Goal: Task Accomplishment & Management: Complete application form

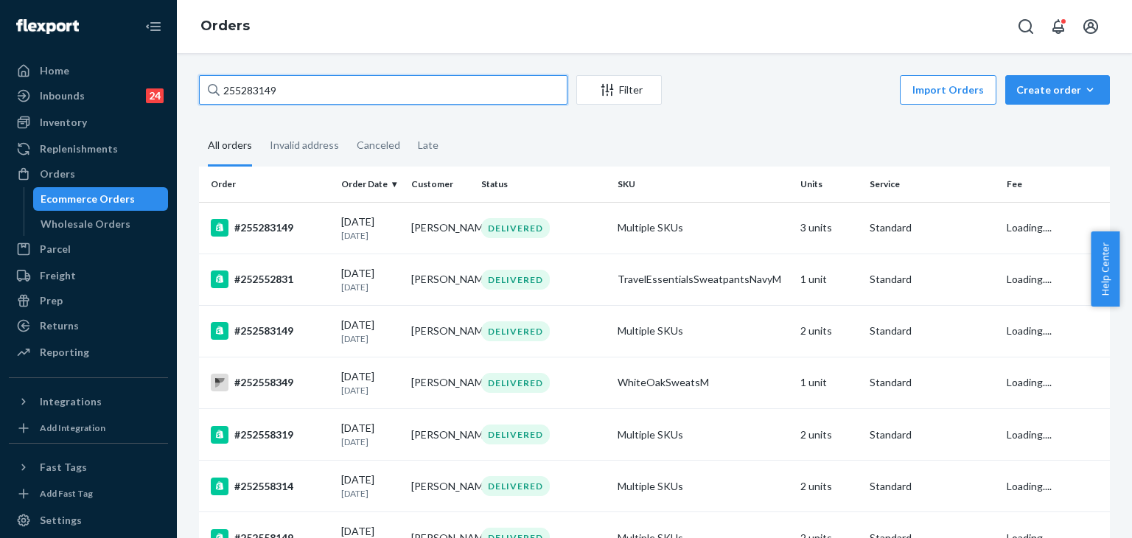
drag, startPoint x: 310, startPoint y: 97, endPoint x: 35, endPoint y: 55, distance: 278.0
click at [18, 52] on div "Home Inbounds 24 Shipping Plans Problems 24 Inventory Products Replenishments O…" at bounding box center [566, 269] width 1132 height 538
click at [314, 86] on input "255283149" at bounding box center [383, 89] width 368 height 29
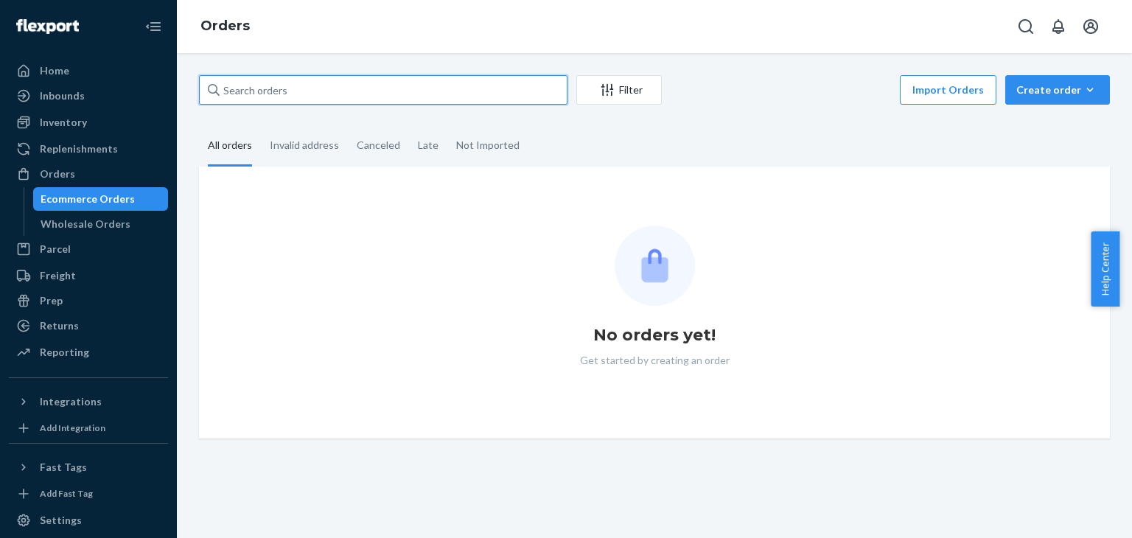
click at [315, 97] on input "text" at bounding box center [383, 89] width 368 height 29
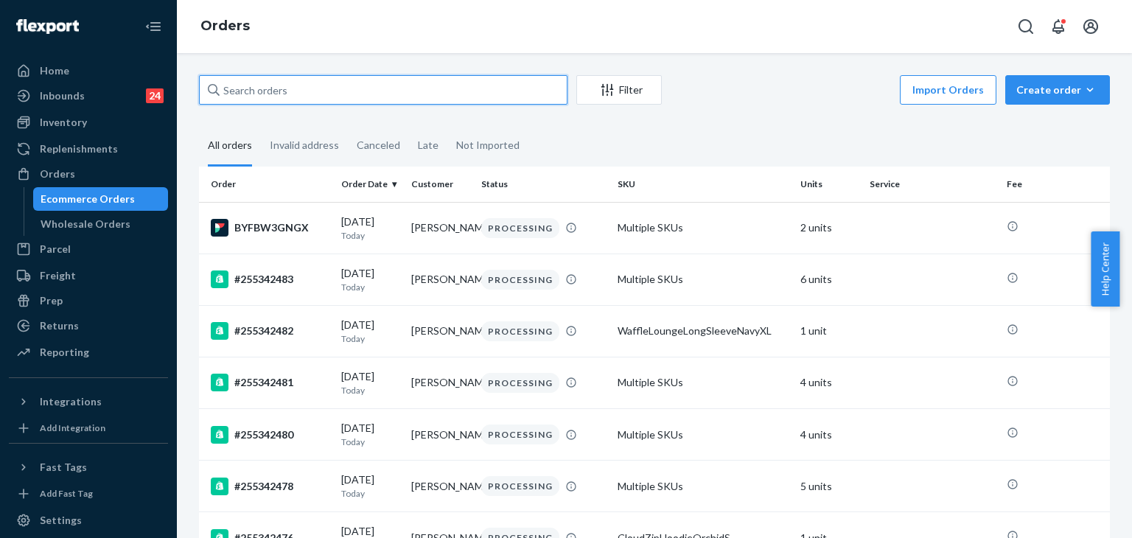
paste input "255283149"
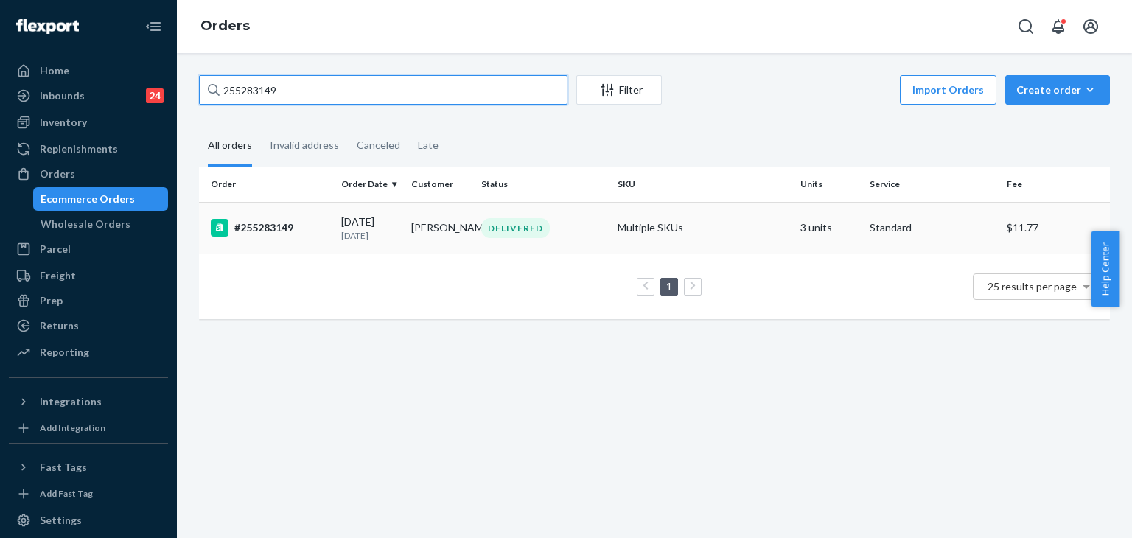
type input "255283149"
click at [262, 230] on div "#255283149" at bounding box center [270, 228] width 119 height 18
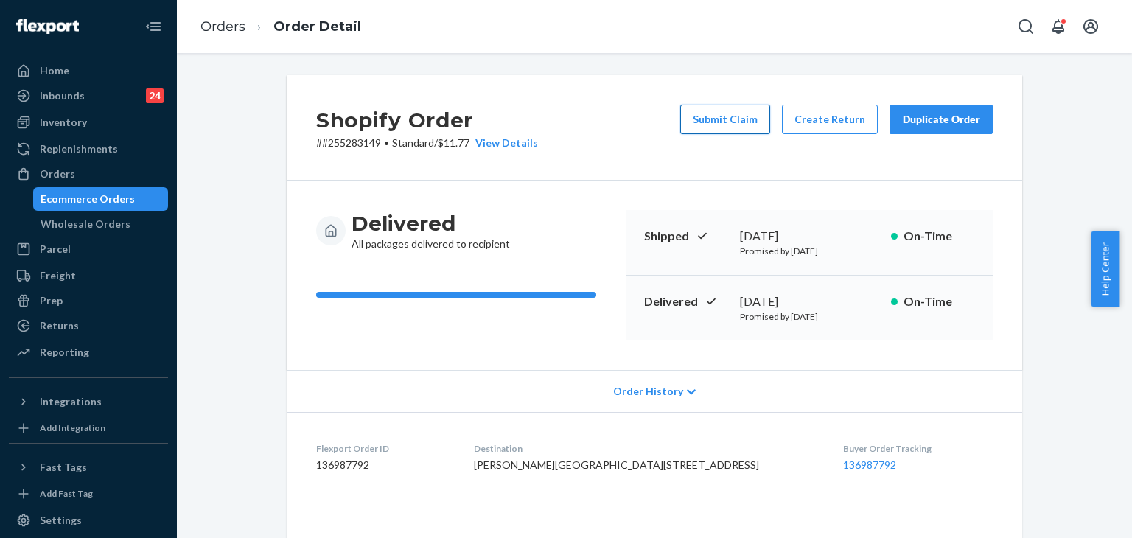
click at [723, 111] on button "Submit Claim" at bounding box center [725, 119] width 90 height 29
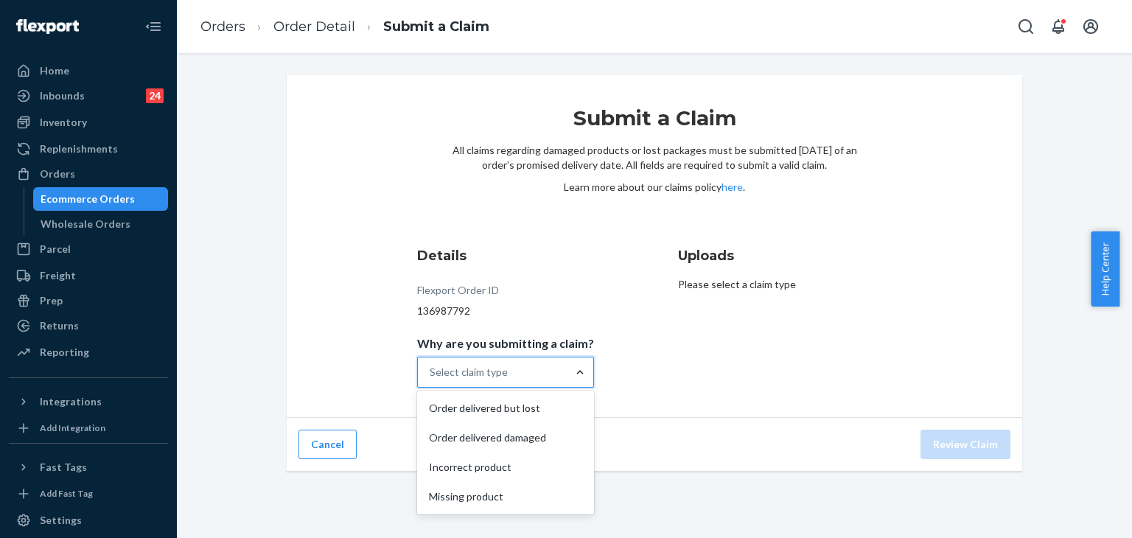
click at [561, 375] on div "Select claim type" at bounding box center [505, 372] width 177 height 31
click at [431, 375] on input "Why are you submitting a claim? option Order delivered but lost focused, 1 of 4…" at bounding box center [429, 372] width 1 height 15
click at [533, 403] on div "Order delivered but lost" at bounding box center [505, 407] width 171 height 29
click at [431, 379] on input "Why are you submitting a claim? option Order delivered but lost focused, 1 of 4…" at bounding box center [429, 372] width 1 height 15
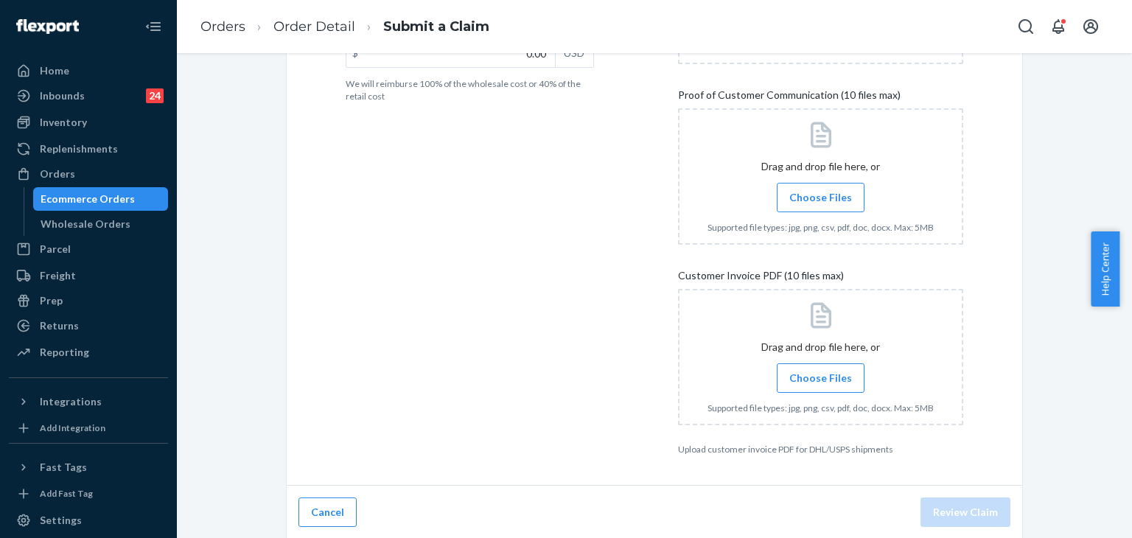
scroll to position [407, 0]
click at [831, 375] on span "Choose Files" at bounding box center [820, 377] width 63 height 15
click at [821, 375] on input "Choose Files" at bounding box center [820, 377] width 1 height 16
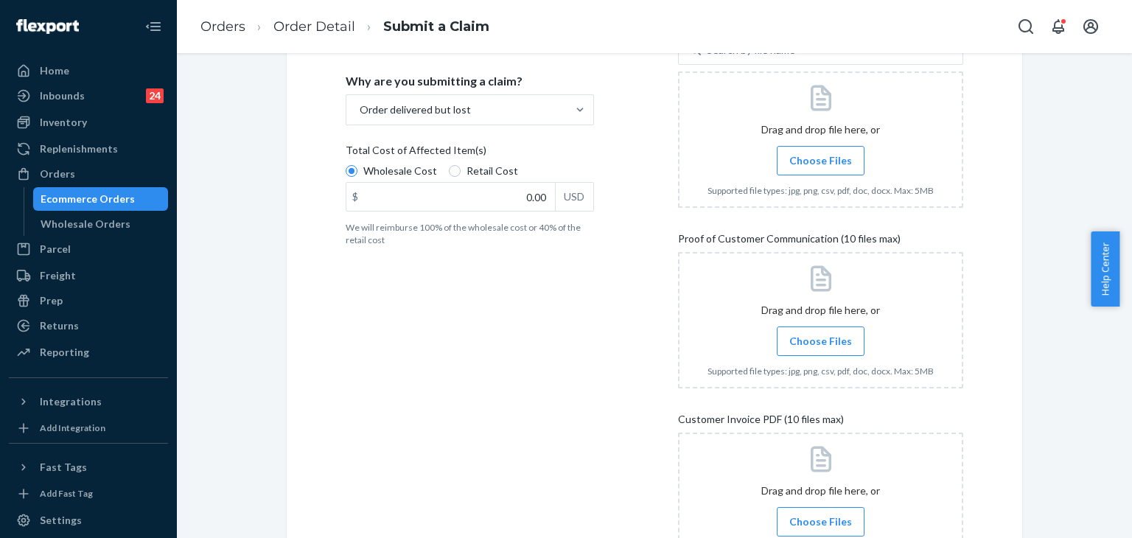
scroll to position [259, 0]
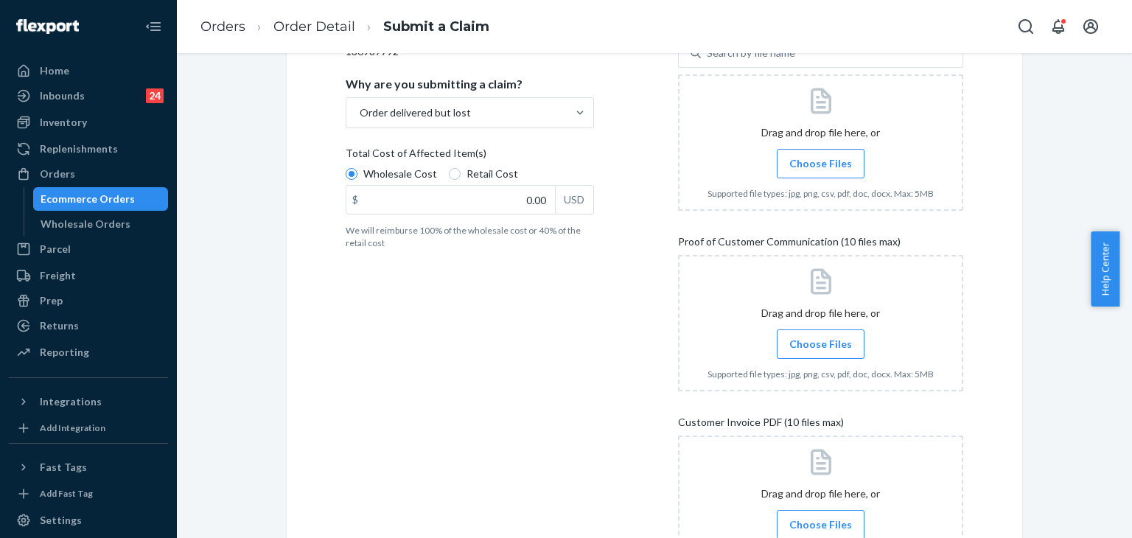
click at [839, 343] on span "Choose Files" at bounding box center [820, 344] width 63 height 15
click at [821, 343] on input "Choose Files" at bounding box center [820, 344] width 1 height 16
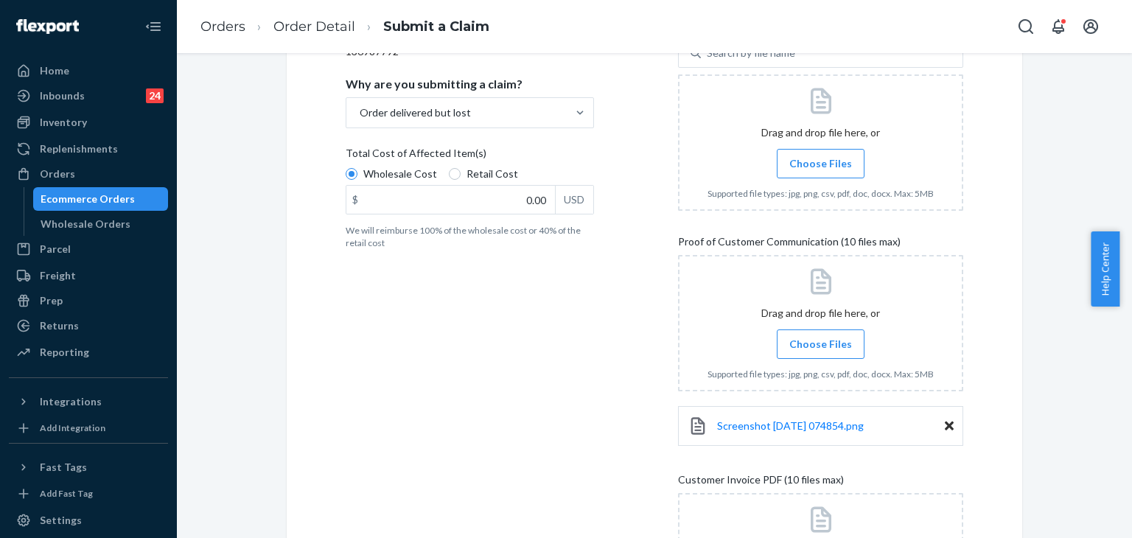
click at [834, 343] on span "Choose Files" at bounding box center [820, 344] width 63 height 15
click at [821, 343] on input "Choose Files" at bounding box center [820, 344] width 1 height 16
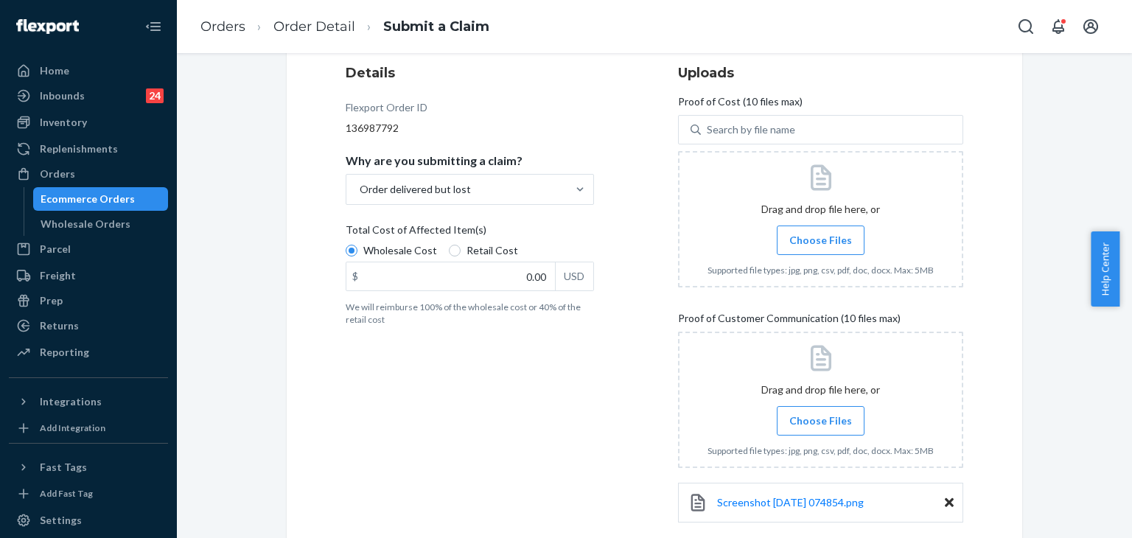
scroll to position [136, 0]
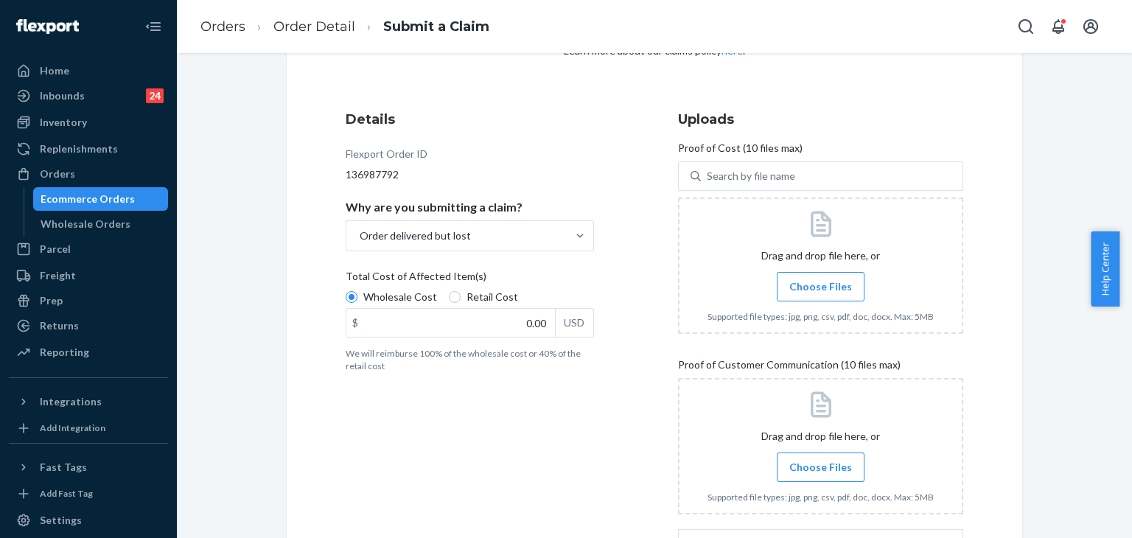
click at [815, 287] on span "Choose Files" at bounding box center [820, 286] width 63 height 15
click at [820, 287] on input "Choose Files" at bounding box center [820, 286] width 1 height 16
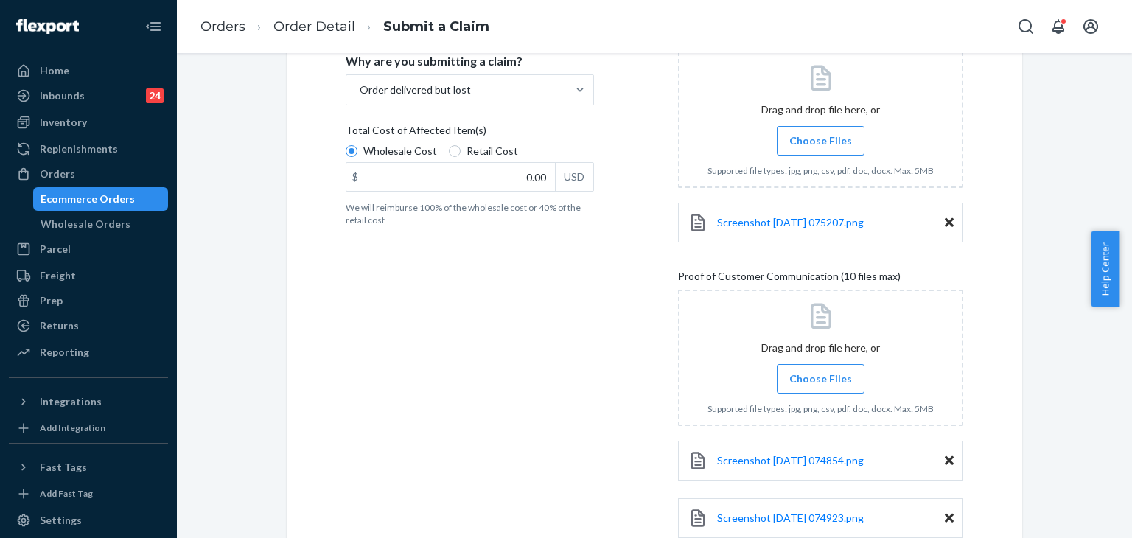
scroll to position [284, 0]
click at [822, 128] on label "Choose Files" at bounding box center [820, 139] width 88 height 29
click at [821, 131] on input "Choose Files" at bounding box center [820, 139] width 1 height 16
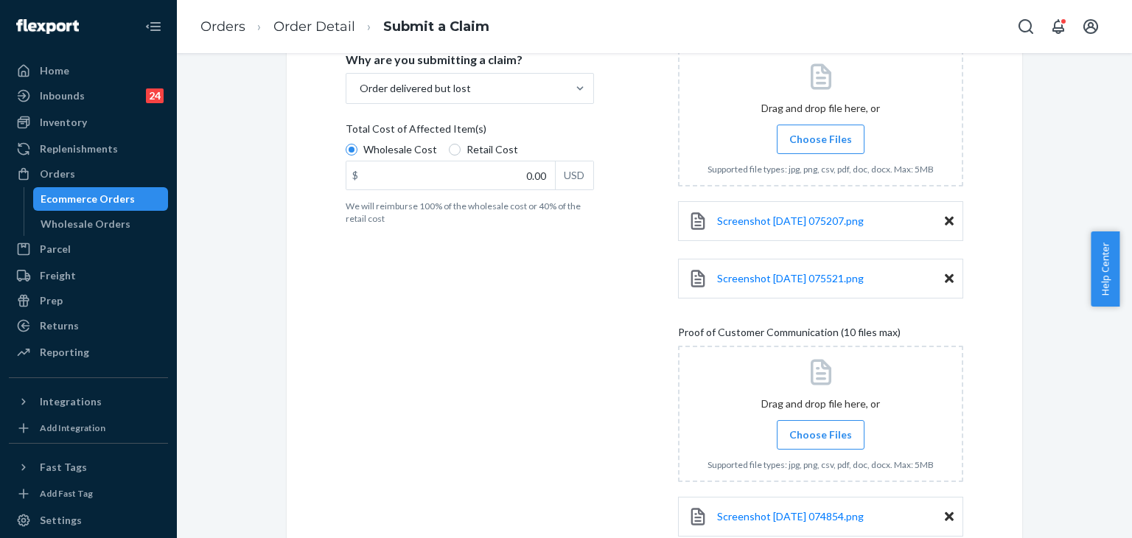
click at [833, 138] on span "Choose Files" at bounding box center [820, 139] width 63 height 15
click at [821, 138] on input "Choose Files" at bounding box center [820, 139] width 1 height 16
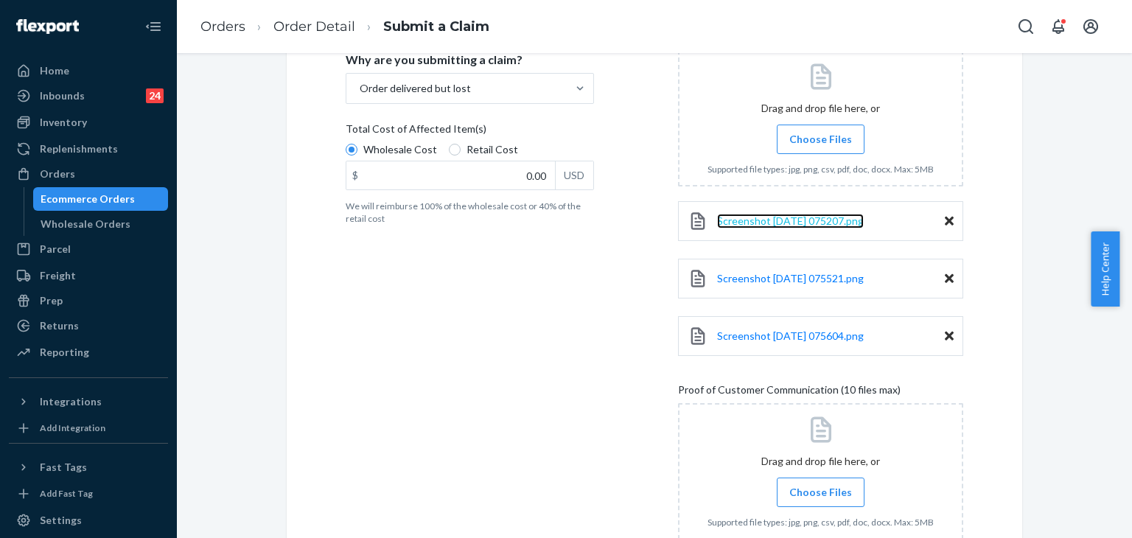
click at [824, 223] on span "Screenshot 2025-09-24 075207.png" at bounding box center [790, 220] width 147 height 13
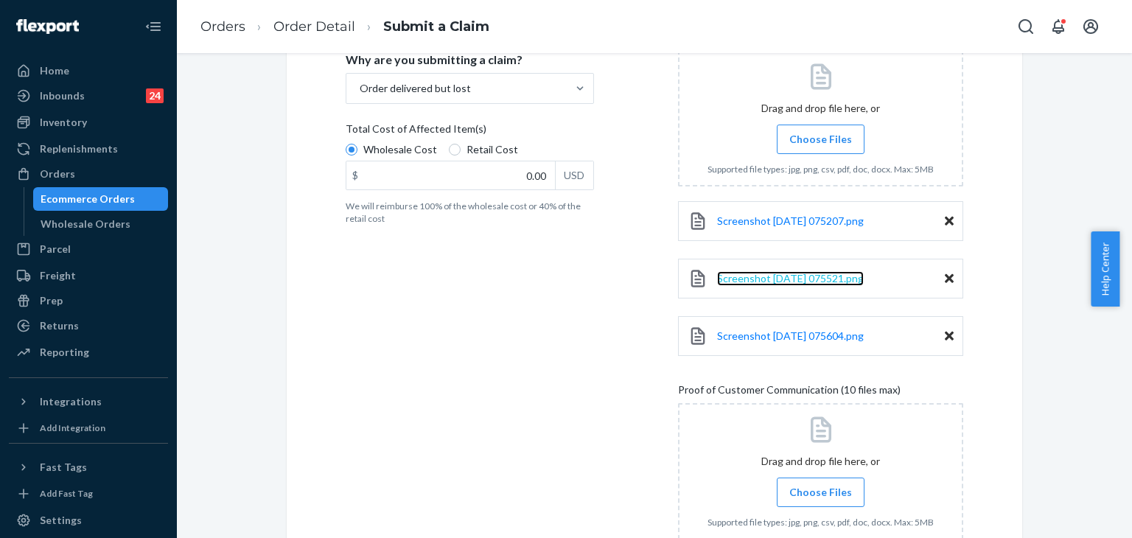
click at [830, 275] on span "Screenshot 2025-09-24 075521.png" at bounding box center [790, 278] width 147 height 13
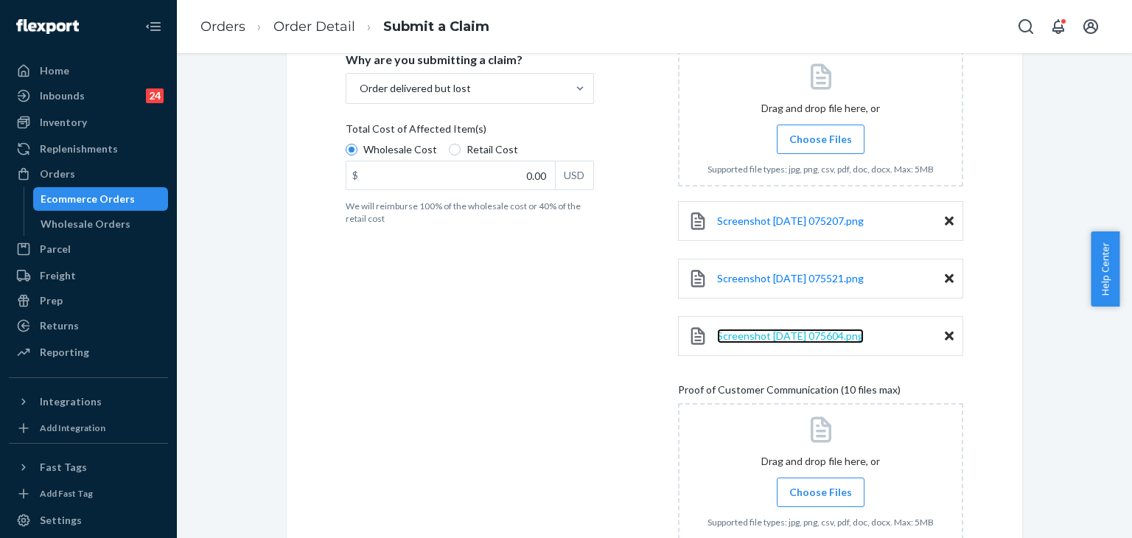
click at [832, 337] on span "Screenshot 2025-09-24 075604.png" at bounding box center [790, 335] width 147 height 13
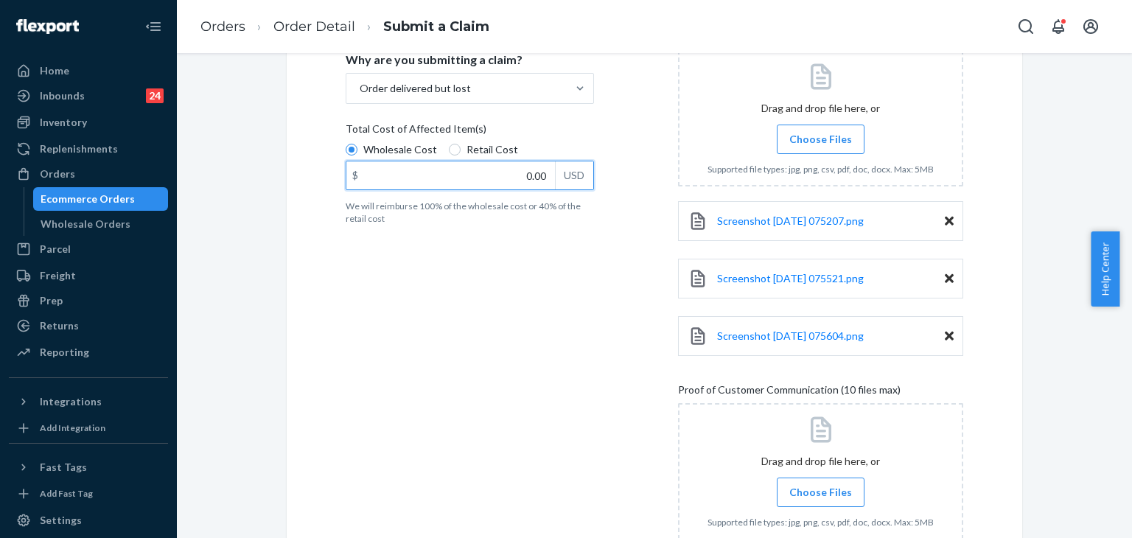
click at [386, 175] on input "0.00" at bounding box center [450, 175] width 208 height 28
type input "126.00"
click at [576, 372] on div "Details Flexport Order ID 136987792 Why are you submitting a claim? Order deliv…" at bounding box center [488, 443] width 285 height 978
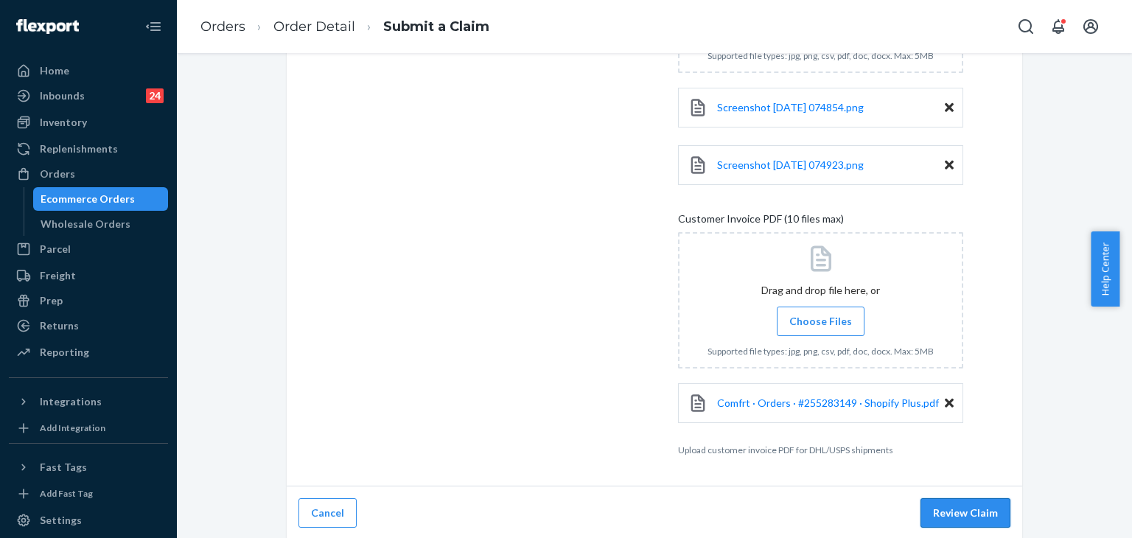
click at [978, 510] on button "Review Claim" at bounding box center [965, 512] width 90 height 29
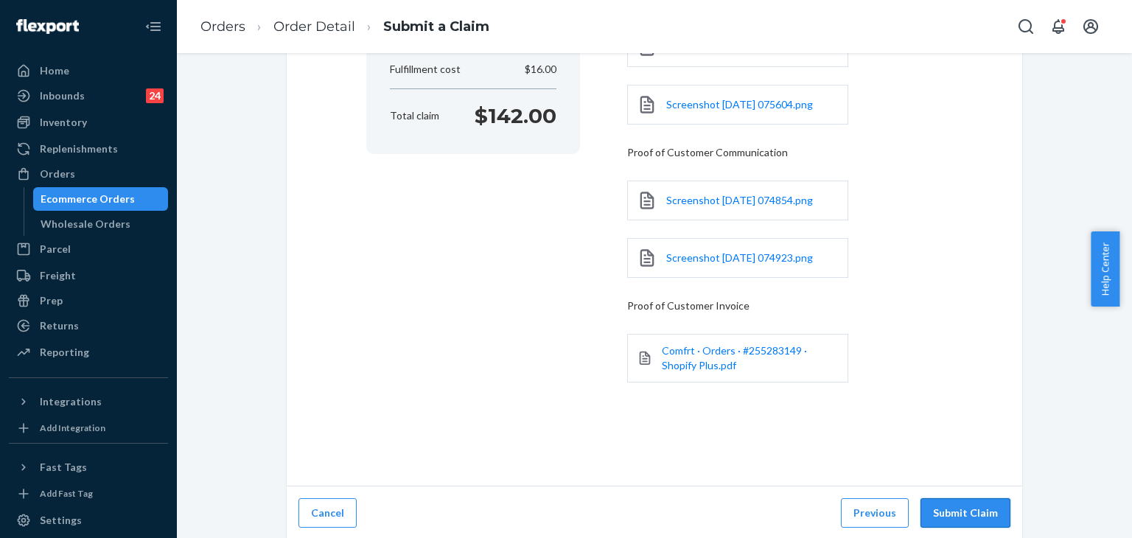
click at [983, 518] on button "Submit Claim" at bounding box center [965, 512] width 90 height 29
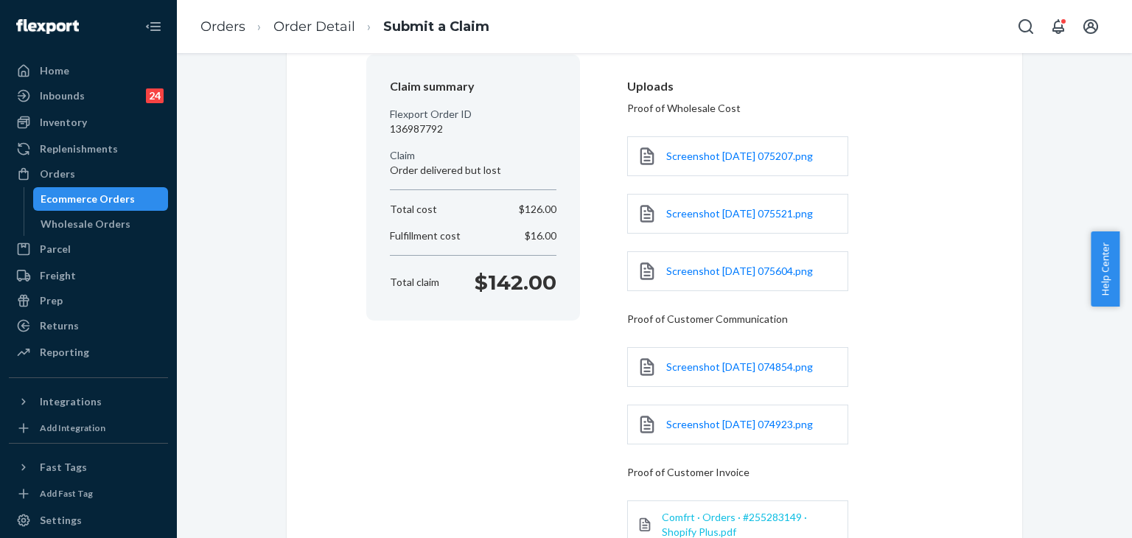
scroll to position [0, 0]
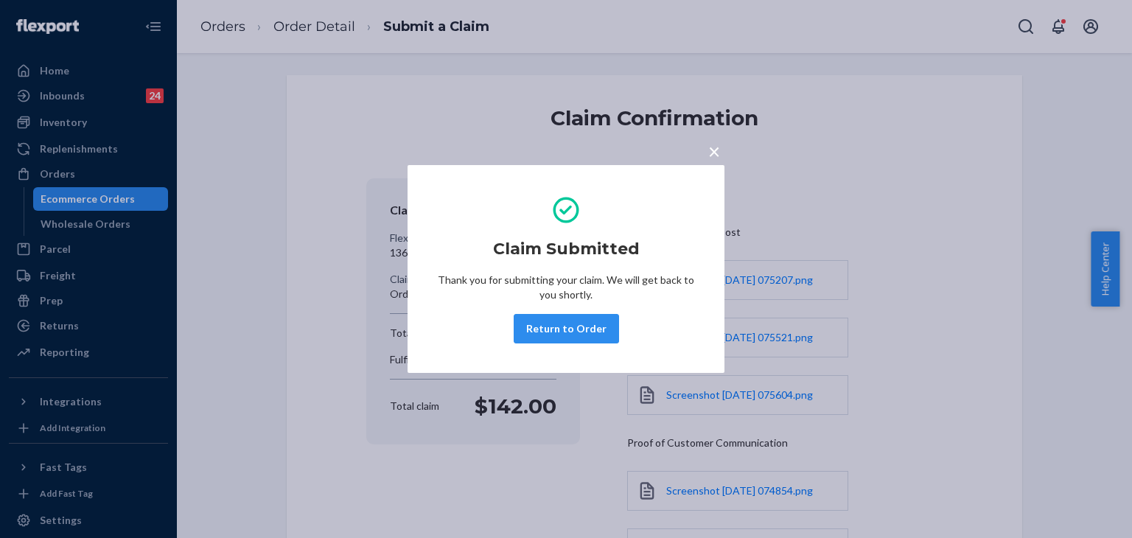
drag, startPoint x: 574, startPoint y: 323, endPoint x: 799, endPoint y: 536, distance: 309.5
click at [577, 324] on button "Return to Order" at bounding box center [565, 328] width 105 height 29
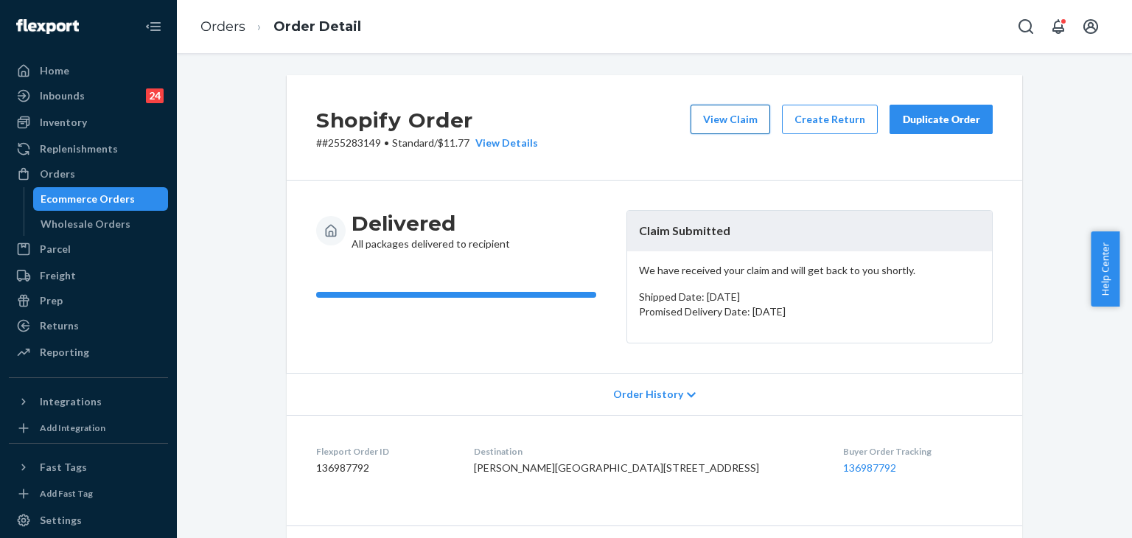
click at [754, 119] on button "View Claim" at bounding box center [730, 119] width 80 height 29
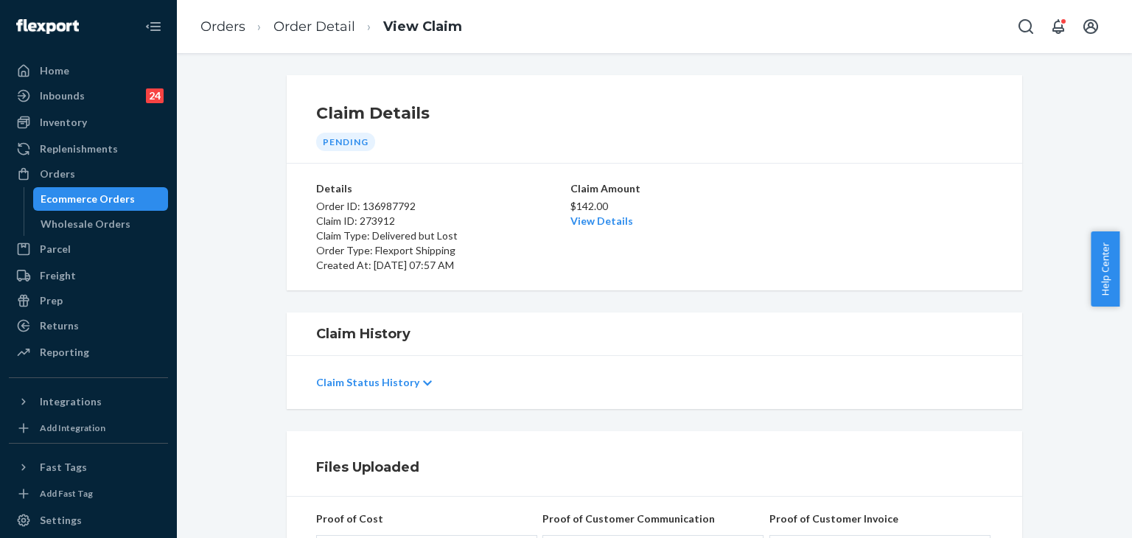
click at [908, 109] on h1 "Claim Details" at bounding box center [654, 114] width 676 height 24
click at [231, 21] on link "Orders" at bounding box center [222, 26] width 45 height 16
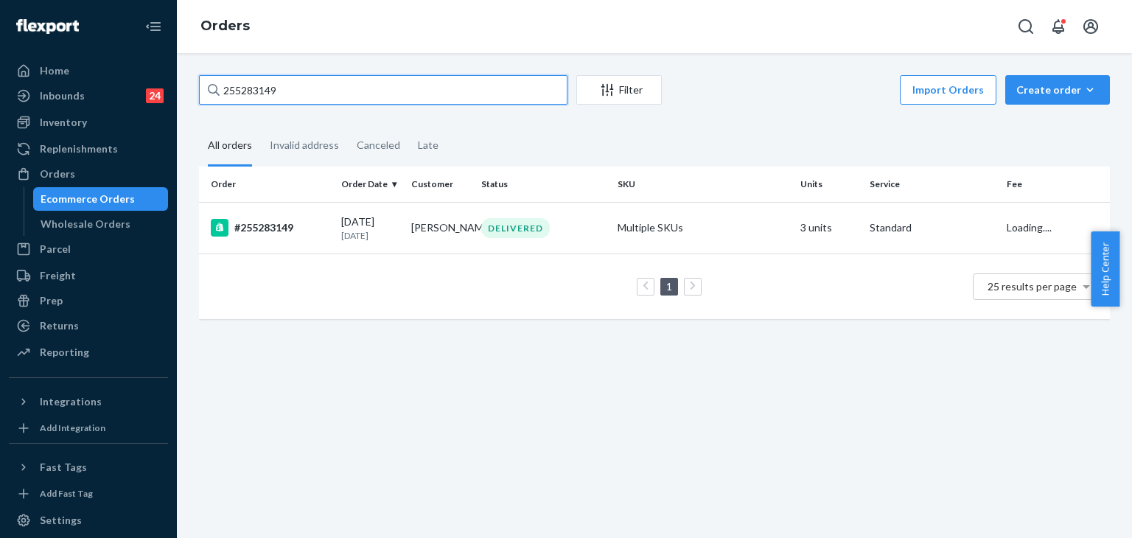
drag, startPoint x: 336, startPoint y: 82, endPoint x: 71, endPoint y: 57, distance: 266.4
click at [66, 53] on div "Home Inbounds 24 Shipping Plans Problems 24 Inventory Products Replenishments O…" at bounding box center [566, 269] width 1132 height 538
paste input "341523"
type input "255341523"
